Goal: Leave review/rating: Leave review/rating

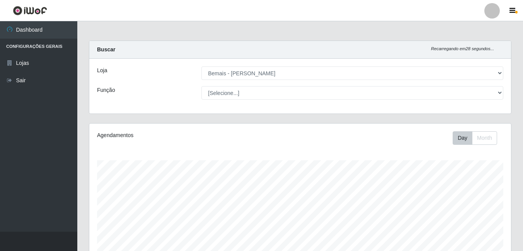
select select "230"
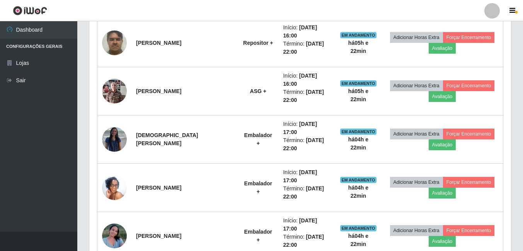
scroll to position [221, 0]
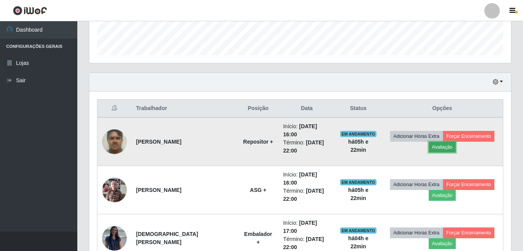
click at [444, 148] on button "Avaliação" at bounding box center [442, 147] width 27 height 11
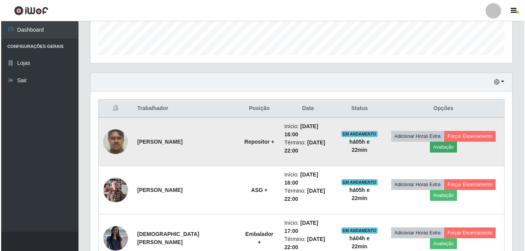
scroll to position [160, 418]
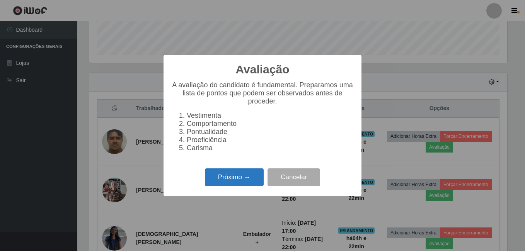
click at [245, 183] on button "Próximo →" at bounding box center [234, 178] width 59 height 18
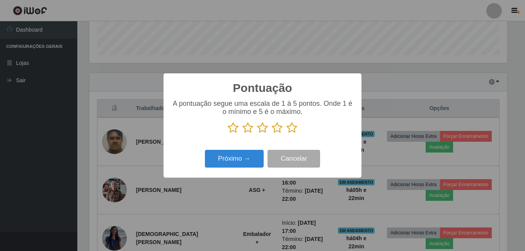
scroll to position [386554, 386297]
click at [294, 128] on icon at bounding box center [292, 128] width 11 height 12
click at [287, 134] on input "radio" at bounding box center [287, 134] width 0 height 0
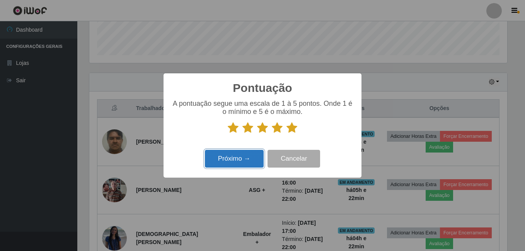
click at [249, 157] on button "Próximo →" at bounding box center [234, 159] width 59 height 18
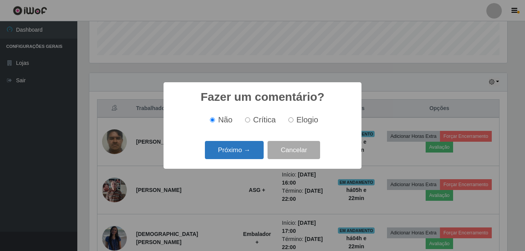
click at [241, 148] on button "Próximo →" at bounding box center [234, 150] width 59 height 18
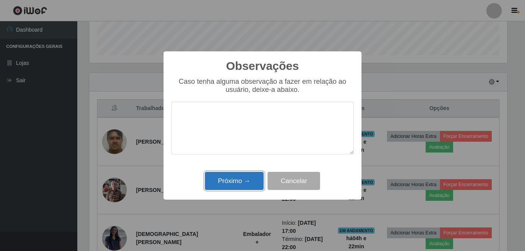
click at [240, 181] on button "Próximo →" at bounding box center [234, 181] width 59 height 18
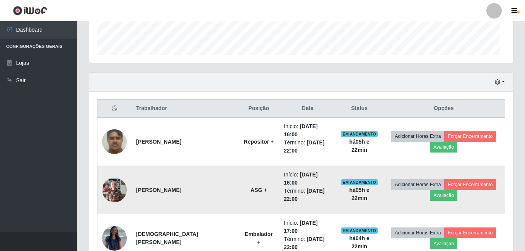
scroll to position [160, 422]
click at [439, 199] on button "Avaliação" at bounding box center [442, 195] width 27 height 11
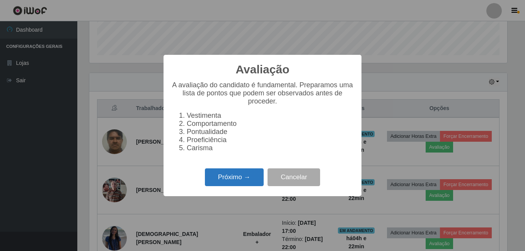
click at [222, 181] on button "Próximo →" at bounding box center [234, 178] width 59 height 18
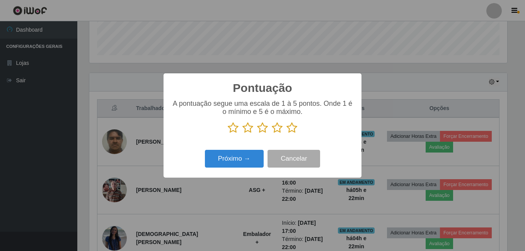
scroll to position [386554, 386297]
drag, startPoint x: 290, startPoint y: 127, endPoint x: 275, endPoint y: 143, distance: 21.9
click at [291, 128] on icon at bounding box center [292, 128] width 11 height 12
click at [287, 134] on input "radio" at bounding box center [287, 134] width 0 height 0
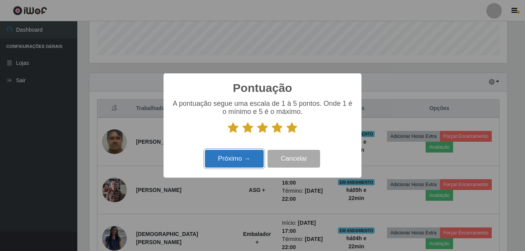
click at [244, 162] on button "Próximo →" at bounding box center [234, 159] width 59 height 18
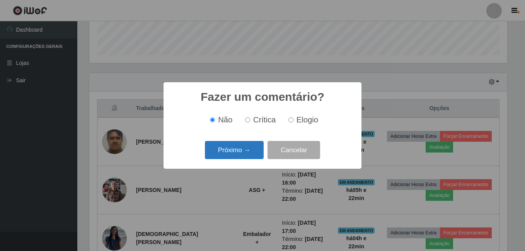
click at [244, 152] on button "Próximo →" at bounding box center [234, 150] width 59 height 18
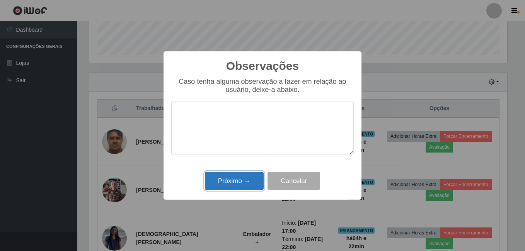
click at [230, 180] on button "Próximo →" at bounding box center [234, 181] width 59 height 18
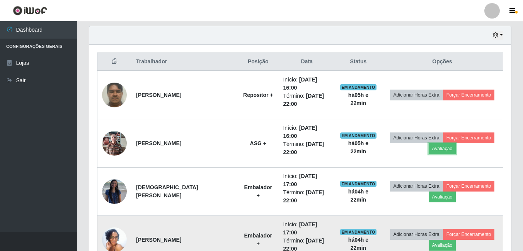
scroll to position [299, 0]
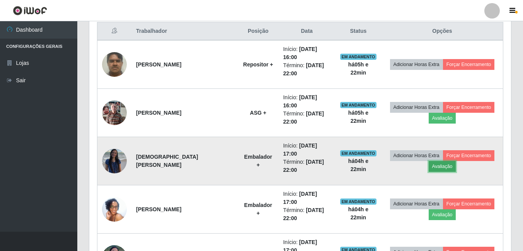
click at [438, 165] on button "Avaliação" at bounding box center [442, 166] width 27 height 11
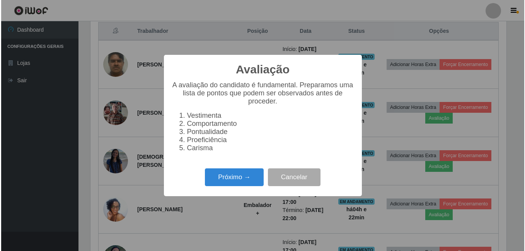
scroll to position [160, 418]
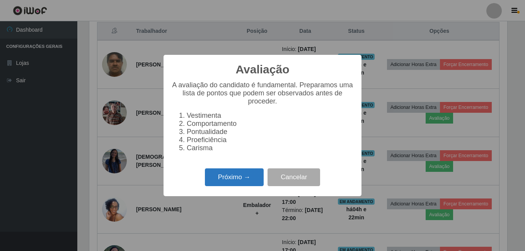
click at [217, 177] on button "Próximo →" at bounding box center [234, 178] width 59 height 18
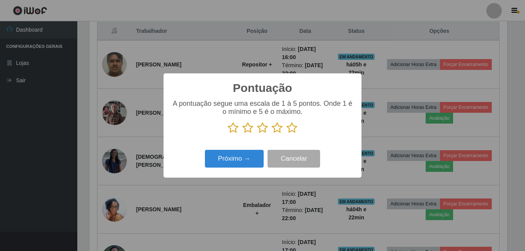
scroll to position [386554, 386297]
click at [293, 129] on icon at bounding box center [292, 128] width 11 height 12
click at [287, 134] on input "radio" at bounding box center [287, 134] width 0 height 0
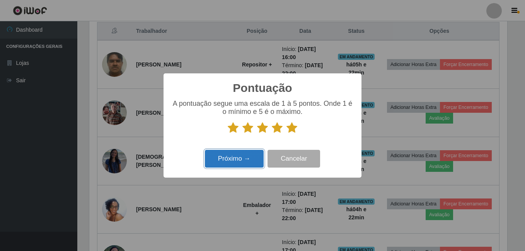
click at [255, 159] on button "Próximo →" at bounding box center [234, 159] width 59 height 18
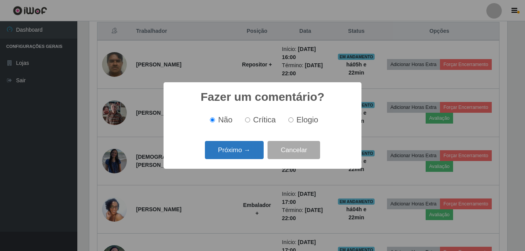
click at [245, 149] on button "Próximo →" at bounding box center [234, 150] width 59 height 18
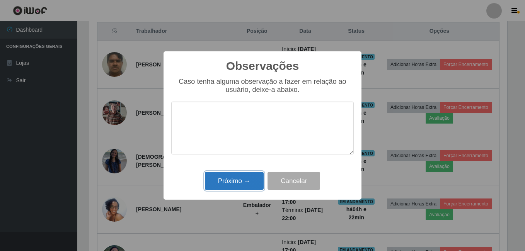
click at [230, 185] on button "Próximo →" at bounding box center [234, 181] width 59 height 18
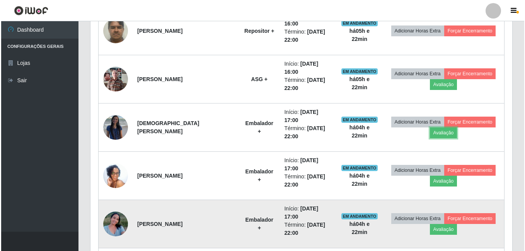
scroll to position [376, 0]
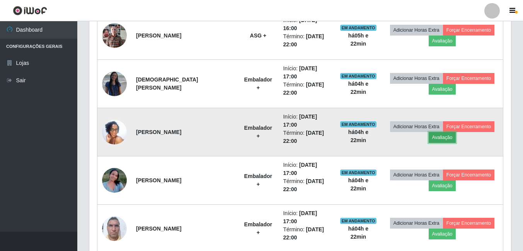
click at [438, 138] on button "Avaliação" at bounding box center [442, 137] width 27 height 11
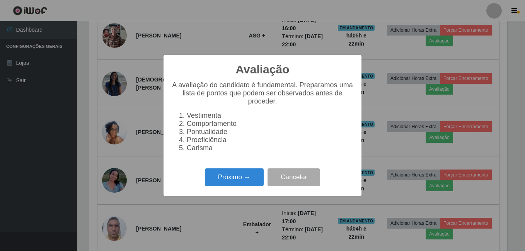
scroll to position [160, 418]
click at [249, 179] on button "Próximo →" at bounding box center [234, 178] width 59 height 18
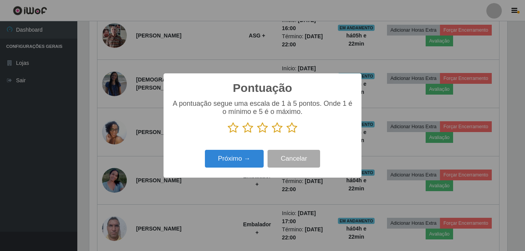
scroll to position [386554, 386297]
click at [293, 128] on icon at bounding box center [292, 128] width 11 height 12
click at [287, 134] on input "radio" at bounding box center [287, 134] width 0 height 0
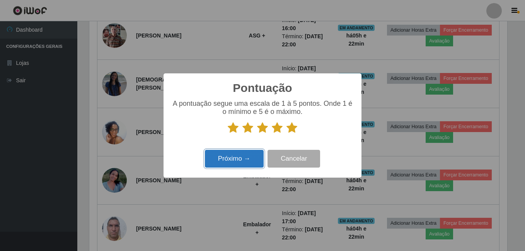
click at [233, 159] on button "Próximo →" at bounding box center [234, 159] width 59 height 18
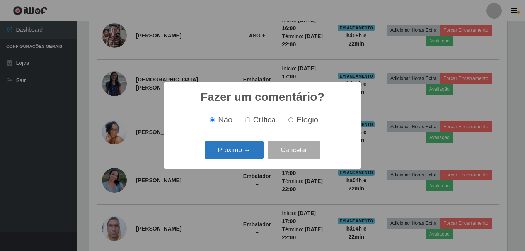
click at [238, 150] on button "Próximo →" at bounding box center [234, 150] width 59 height 18
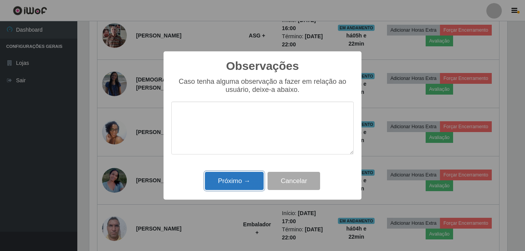
drag, startPoint x: 229, startPoint y: 183, endPoint x: 224, endPoint y: 183, distance: 5.4
click at [229, 183] on button "Próximo →" at bounding box center [234, 181] width 59 height 18
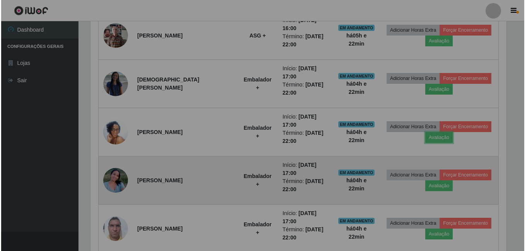
scroll to position [160, 422]
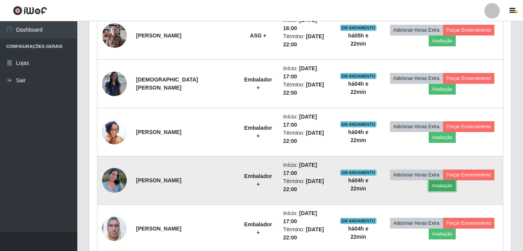
click at [441, 187] on button "Avaliação" at bounding box center [442, 186] width 27 height 11
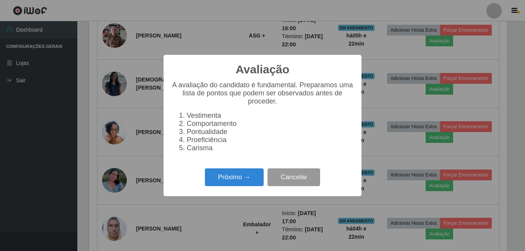
scroll to position [160, 418]
click at [214, 183] on button "Próximo →" at bounding box center [234, 178] width 59 height 18
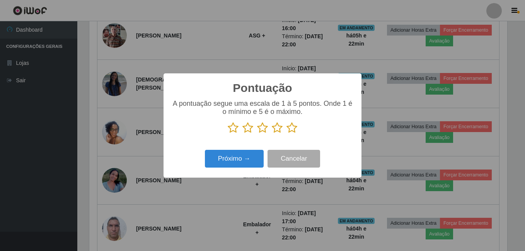
scroll to position [0, 0]
drag, startPoint x: 292, startPoint y: 129, endPoint x: 289, endPoint y: 131, distance: 4.0
click at [293, 130] on icon at bounding box center [292, 128] width 11 height 12
click at [287, 134] on input "radio" at bounding box center [287, 134] width 0 height 0
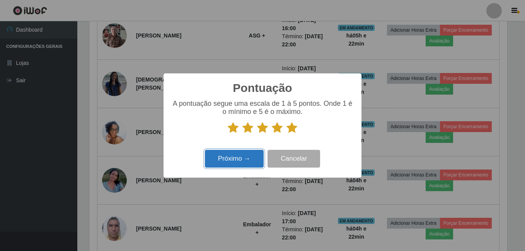
click at [241, 160] on button "Próximo →" at bounding box center [234, 159] width 59 height 18
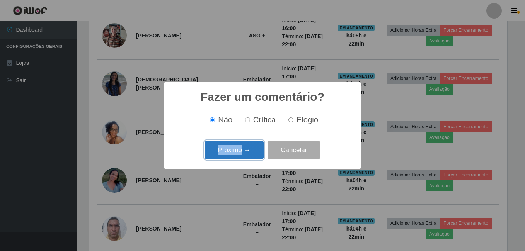
drag, startPoint x: 241, startPoint y: 160, endPoint x: 235, endPoint y: 154, distance: 7.7
click at [235, 154] on button "Próximo →" at bounding box center [234, 150] width 59 height 18
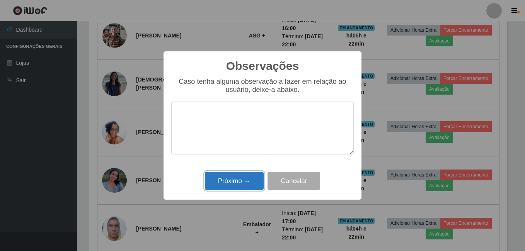
click at [234, 181] on button "Próximo →" at bounding box center [234, 181] width 59 height 18
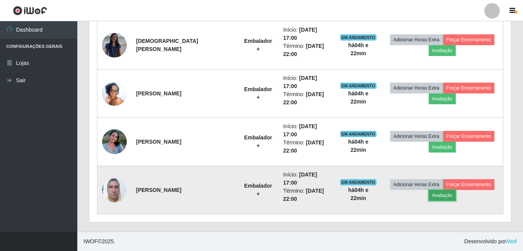
click at [438, 196] on button "Avaliação" at bounding box center [442, 195] width 27 height 11
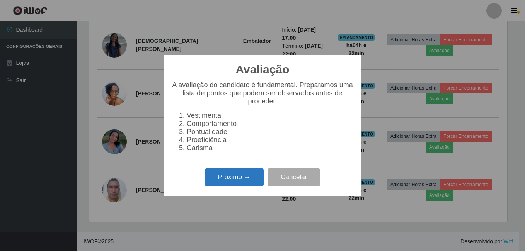
click at [237, 176] on button "Próximo →" at bounding box center [234, 178] width 59 height 18
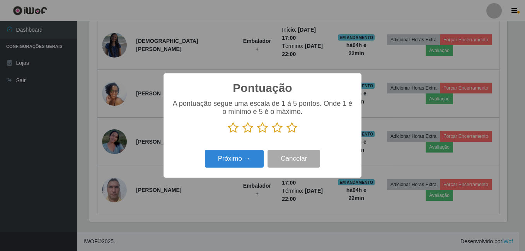
click at [292, 131] on icon at bounding box center [292, 128] width 11 height 12
click at [287, 134] on input "radio" at bounding box center [287, 134] width 0 height 0
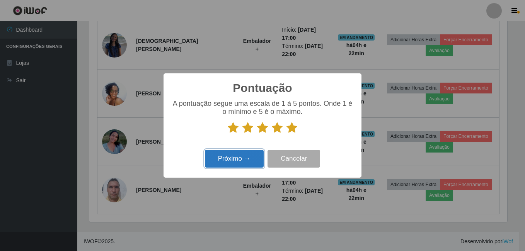
click at [256, 155] on button "Próximo →" at bounding box center [234, 159] width 59 height 18
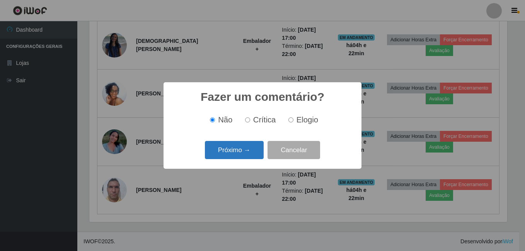
click at [254, 154] on button "Próximo →" at bounding box center [234, 150] width 59 height 18
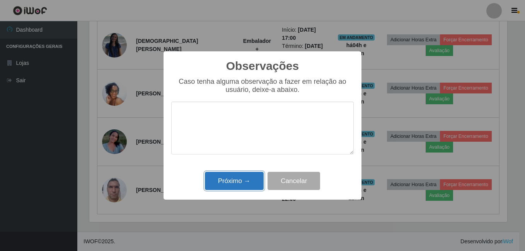
click at [244, 178] on button "Próximo →" at bounding box center [234, 181] width 59 height 18
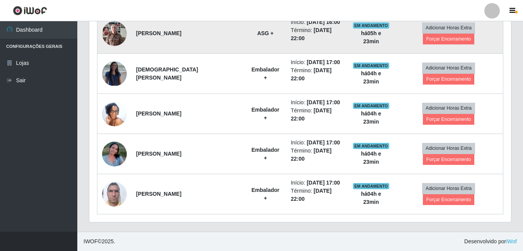
click at [107, 36] on img at bounding box center [114, 33] width 25 height 33
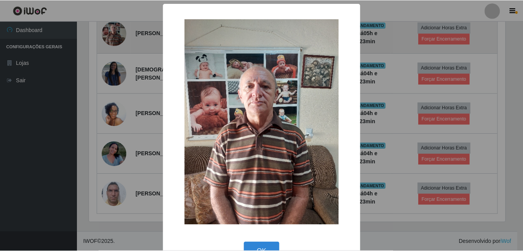
scroll to position [160, 418]
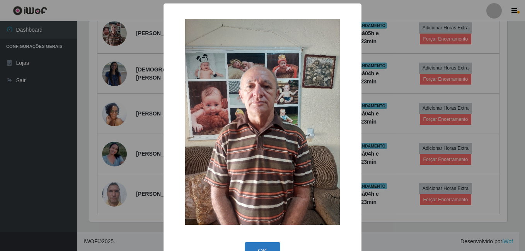
click at [266, 248] on button "OK" at bounding box center [263, 251] width 36 height 18
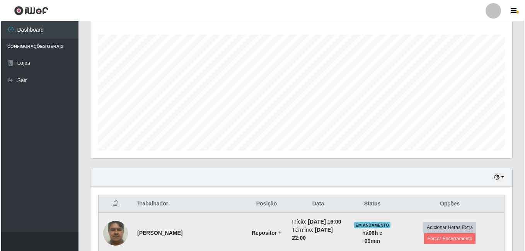
scroll to position [193, 0]
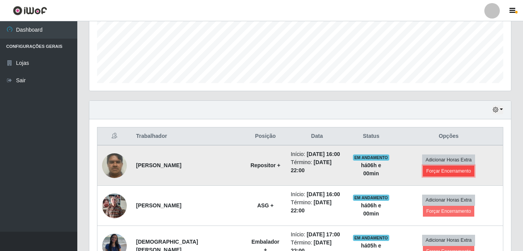
click at [428, 172] on button "Forçar Encerramento" at bounding box center [449, 171] width 52 height 11
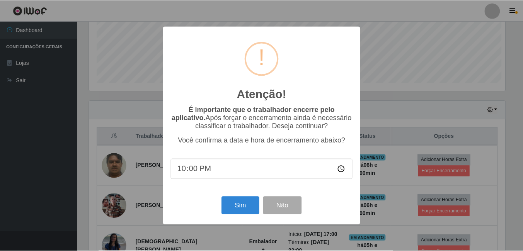
scroll to position [160, 418]
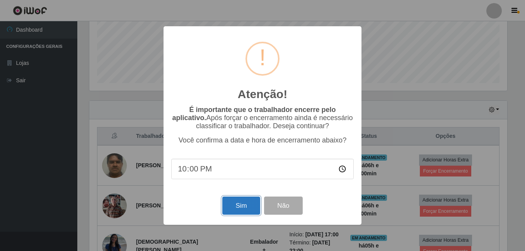
click at [243, 213] on button "Sim" at bounding box center [241, 206] width 38 height 18
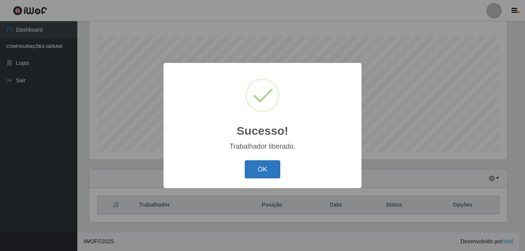
click at [267, 174] on button "OK" at bounding box center [263, 169] width 36 height 18
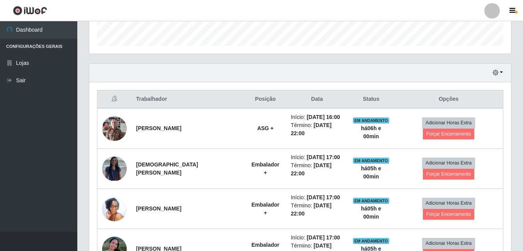
scroll to position [241, 0]
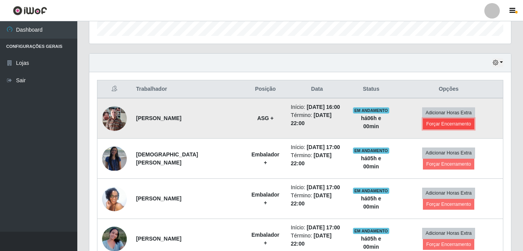
click at [454, 120] on button "Forçar Encerramento" at bounding box center [449, 124] width 52 height 11
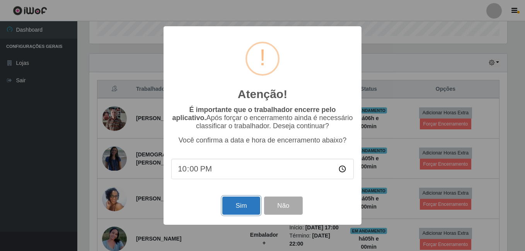
click at [233, 214] on button "Sim" at bounding box center [241, 206] width 38 height 18
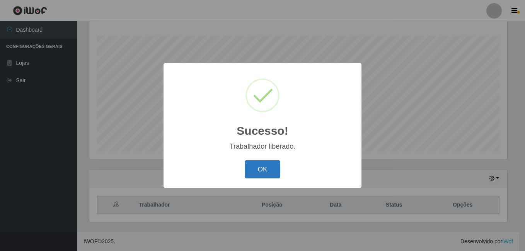
click at [259, 168] on button "OK" at bounding box center [263, 169] width 36 height 18
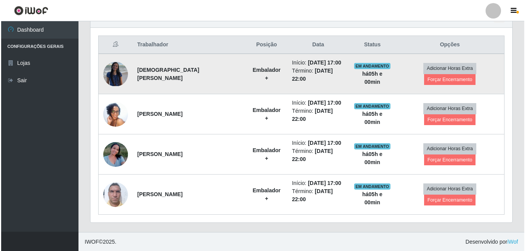
scroll to position [285, 0]
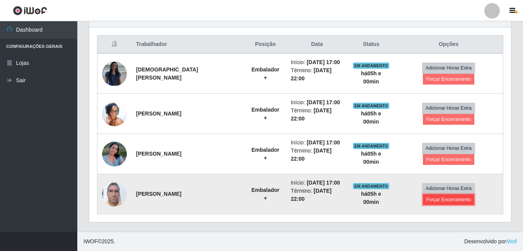
click at [432, 202] on button "Forçar Encerramento" at bounding box center [449, 200] width 52 height 11
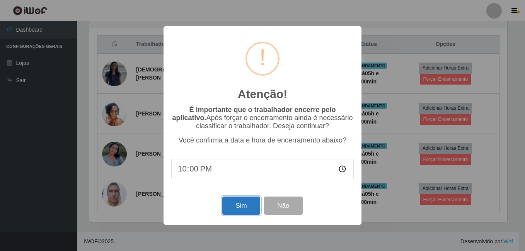
click at [248, 212] on button "Sim" at bounding box center [241, 206] width 38 height 18
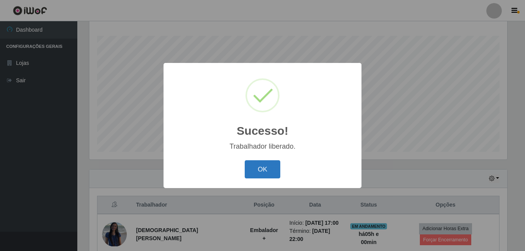
click at [257, 169] on button "OK" at bounding box center [263, 169] width 36 height 18
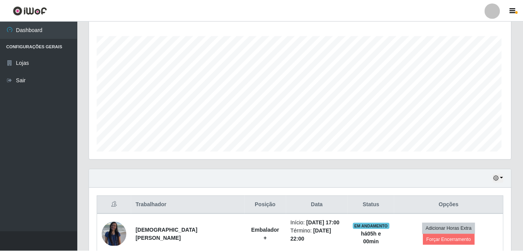
scroll to position [386554, 386293]
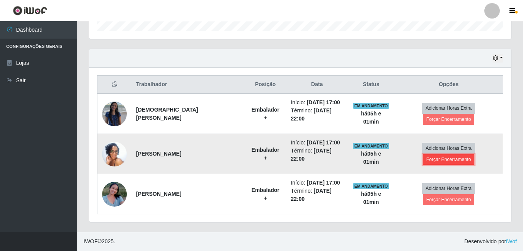
click at [440, 163] on button "Forçar Encerramento" at bounding box center [449, 159] width 52 height 11
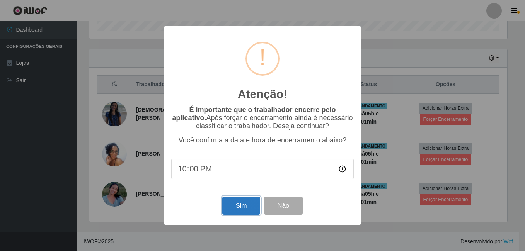
click at [251, 212] on button "Sim" at bounding box center [241, 206] width 38 height 18
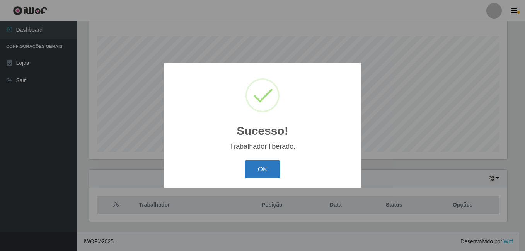
click at [270, 176] on button "OK" at bounding box center [263, 169] width 36 height 18
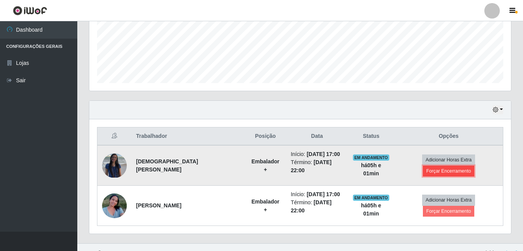
click at [465, 166] on button "Forçar Encerramento" at bounding box center [449, 171] width 52 height 11
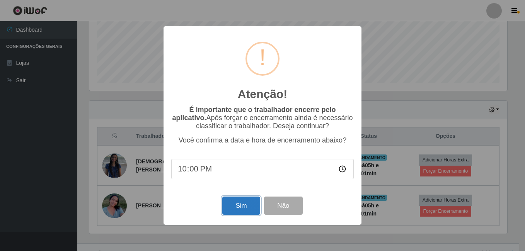
click at [231, 208] on button "Sim" at bounding box center [241, 206] width 38 height 18
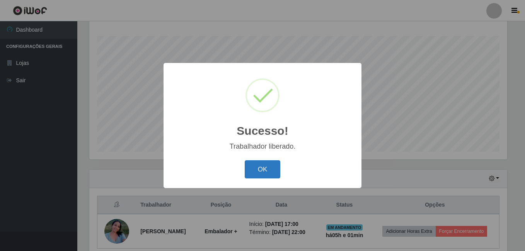
click at [256, 169] on button "OK" at bounding box center [263, 169] width 36 height 18
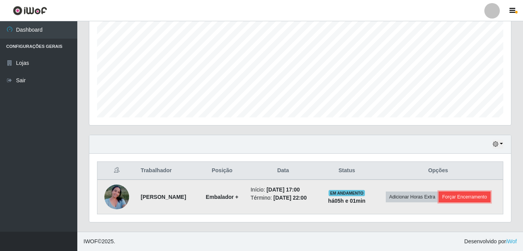
click at [476, 200] on button "Forçar Encerramento" at bounding box center [465, 197] width 52 height 11
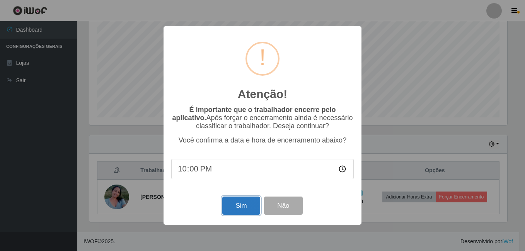
click at [240, 210] on button "Sim" at bounding box center [241, 206] width 38 height 18
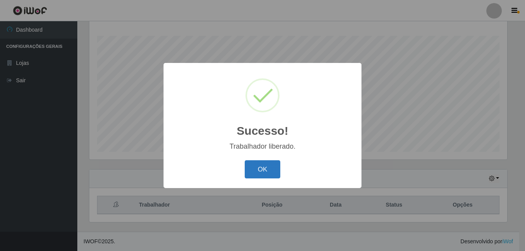
click at [257, 167] on button "OK" at bounding box center [263, 169] width 36 height 18
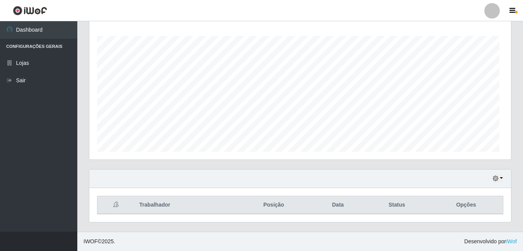
scroll to position [160, 422]
